Goal: Find contact information: Find contact information

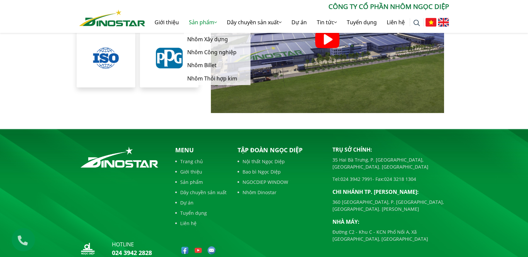
scroll to position [1492, 0]
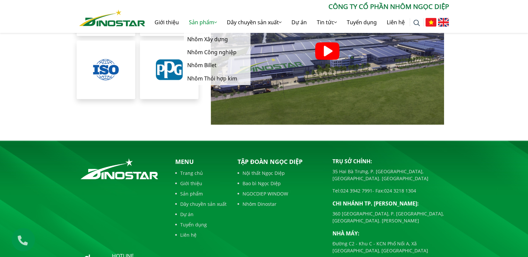
click at [196, 22] on link "Sản phẩm" at bounding box center [203, 22] width 38 height 21
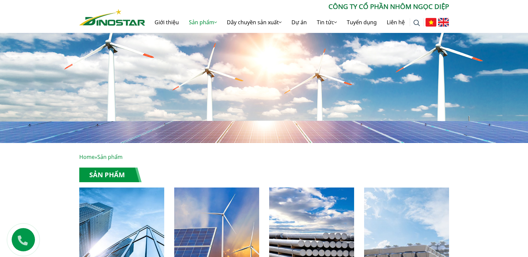
click at [196, 22] on link "Sản phẩm" at bounding box center [203, 22] width 38 height 21
click at [214, 22] on icon at bounding box center [215, 22] width 3 height 5
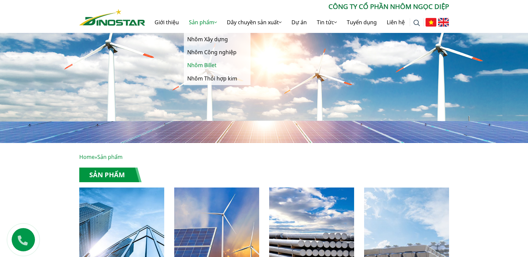
click at [202, 69] on link "Nhôm Billet" at bounding box center [217, 65] width 67 height 13
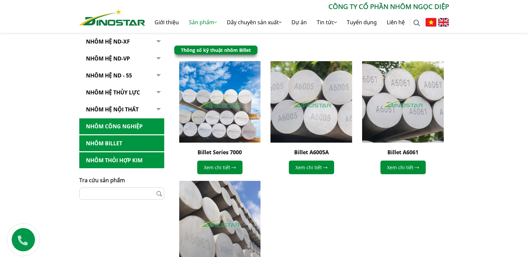
scroll to position [166, 0]
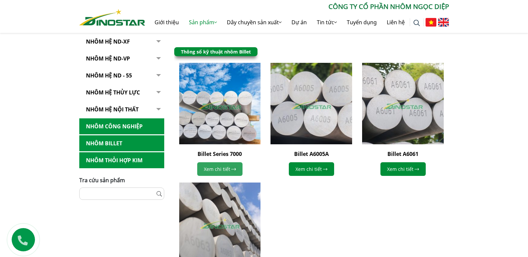
click at [218, 170] on link "Xem chi tiết" at bounding box center [219, 169] width 45 height 14
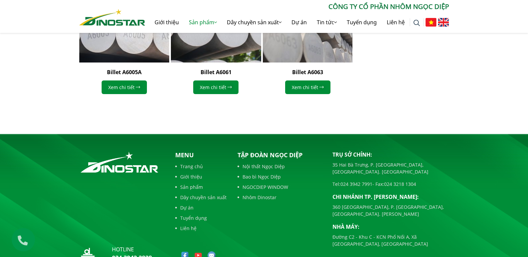
scroll to position [615, 0]
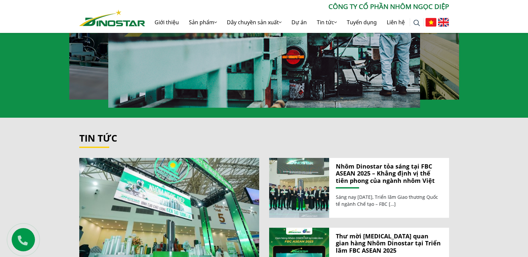
scroll to position [799, 0]
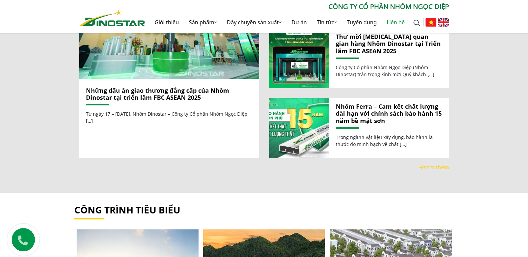
drag, startPoint x: 390, startPoint y: 26, endPoint x: 387, endPoint y: 30, distance: 5.5
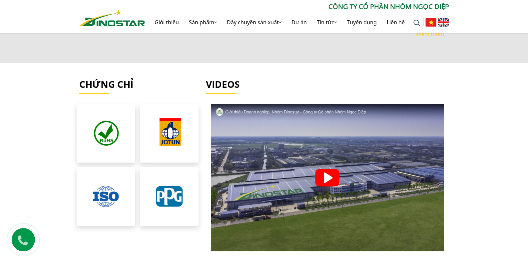
scroll to position [1525, 0]
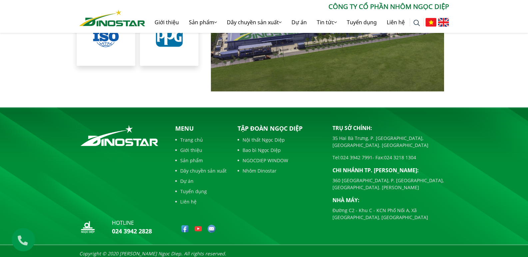
click at [343, 135] on p "35 Hai Bà Trưng, P. [GEOGRAPHIC_DATA], [GEOGRAPHIC_DATA]. [GEOGRAPHIC_DATA]" at bounding box center [390, 142] width 117 height 14
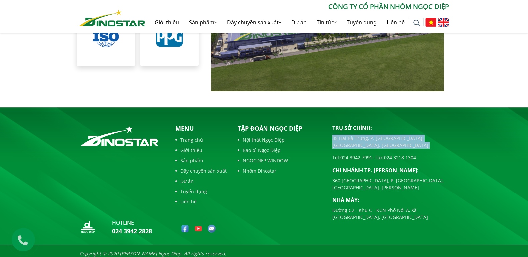
click at [343, 135] on p "35 Hai Bà Trưng, P. [GEOGRAPHIC_DATA], [GEOGRAPHIC_DATA]. [GEOGRAPHIC_DATA]" at bounding box center [390, 142] width 117 height 14
copy div "35 Hai Bà Trưng, P. [GEOGRAPHIC_DATA], [GEOGRAPHIC_DATA]. [GEOGRAPHIC_DATA]"
click at [354, 155] on link "024 3942 7991" at bounding box center [356, 158] width 32 height 6
click at [350, 155] on link "024 3942 7991" at bounding box center [356, 158] width 32 height 6
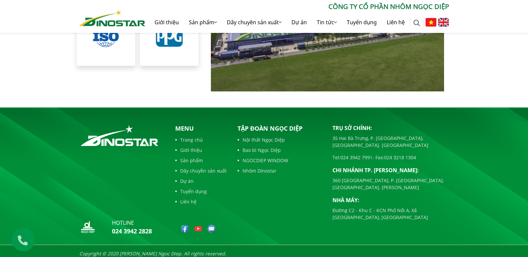
click at [340, 154] on p "Tel: 024 3942 7991 - Fax: 024 3218 1304" at bounding box center [390, 157] width 117 height 7
drag, startPoint x: 340, startPoint y: 140, endPoint x: 373, endPoint y: 147, distance: 33.8
click at [373, 147] on div "Trụ sở chính: 35 Hai Bà Trưng, P. Cửa Nam, Tp. Hà Nội Tel: 024 3942 7991 - Fax:…" at bounding box center [390, 172] width 117 height 97
copy link "024 3942 7991"
click at [306, 180] on div "Tập đoàn Ngọc Diệp Nội thất Ngọc Diệp Bao bì Ngọc Diệp NGOCDIEP WINDOW Nhôm Din…" at bounding box center [279, 181] width 95 height 115
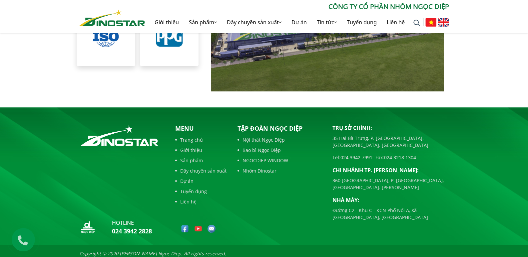
click at [42, 164] on footer "hotline 024 3942 2828 Menu Trang chủ Giới thiệu Sản phẩm Dây chuyền sản xuất Dự…" at bounding box center [264, 185] width 528 height 155
